Goal: Information Seeking & Learning: Learn about a topic

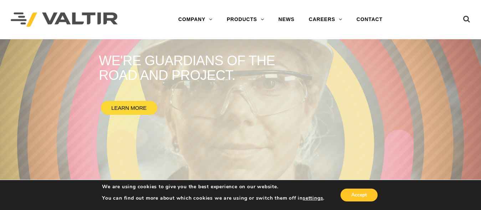
click at [462, 20] on ul at bounding box center [456, 20] width 27 height 12
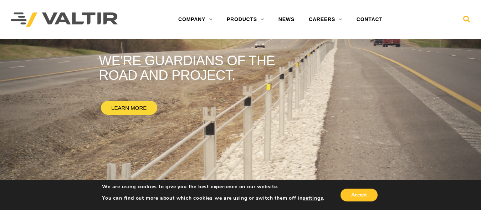
click at [464, 19] on icon at bounding box center [466, 20] width 7 height 11
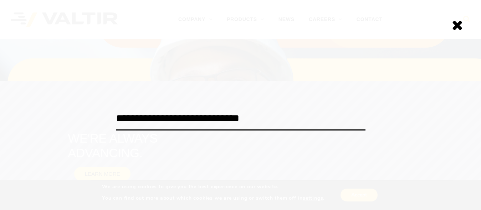
type input "**********"
click input "******" at bounding box center [0, 0] width 0 height 0
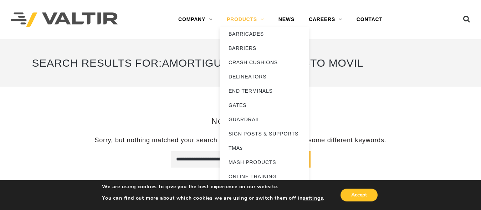
click at [257, 21] on link "PRODUCTS" at bounding box center [245, 19] width 52 height 14
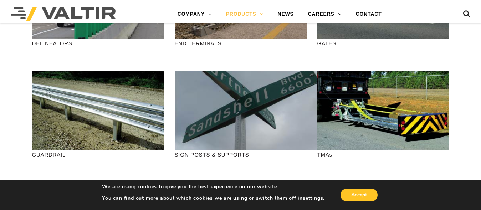
scroll to position [259, 0]
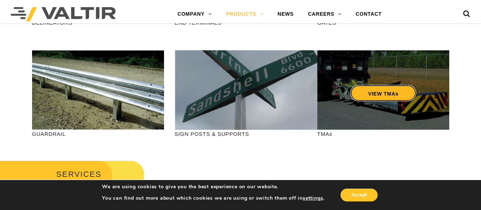
click at [400, 94] on link "VIEW TMAs" at bounding box center [383, 93] width 66 height 16
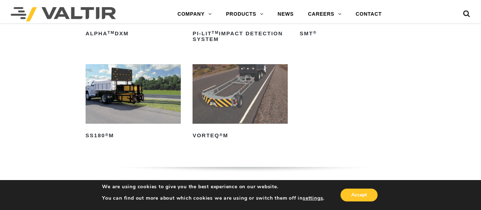
scroll to position [157, 0]
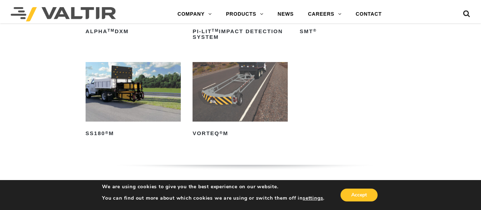
click at [243, 97] on img at bounding box center [239, 92] width 95 height 60
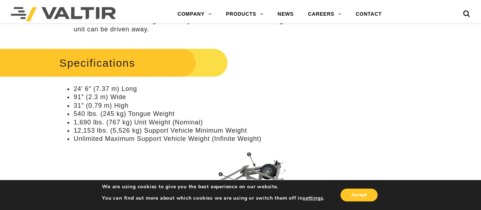
scroll to position [442, 0]
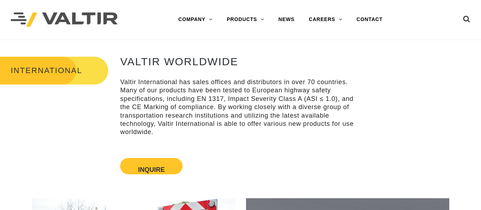
click at [407, 50] on div "INTERNATIONAL VALTIR WORLDWIDE Valtir International has sales offices and distr…" at bounding box center [240, 108] width 481 height 139
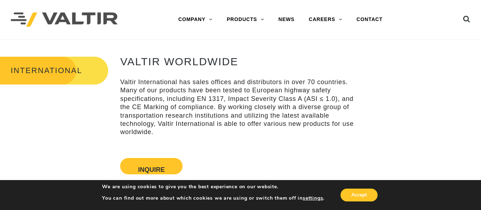
drag, startPoint x: 480, startPoint y: 15, endPoint x: 484, endPoint y: 31, distance: 16.1
